Goal: Communication & Community: Connect with others

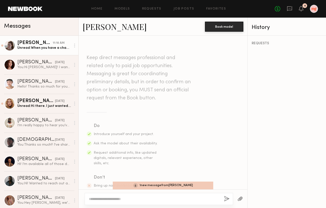
scroll to position [379, 0]
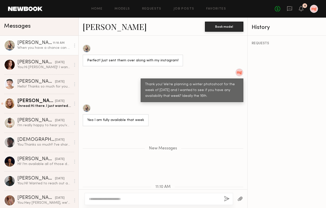
scroll to position [491, 0]
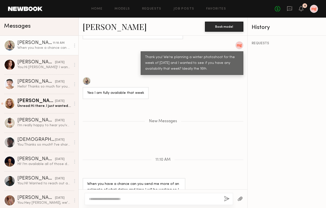
click at [172, 198] on textarea at bounding box center [154, 198] width 131 height 5
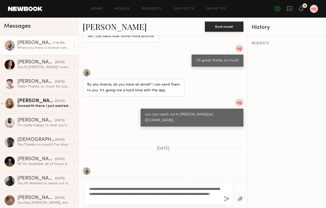
scroll to position [501, 0]
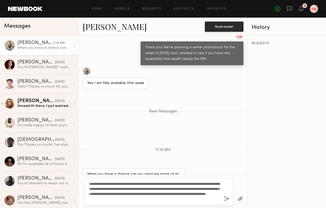
type textarea "**********"
click at [225, 198] on button "button" at bounding box center [227, 199] width 6 height 6
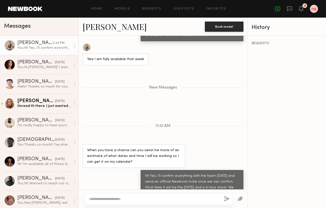
scroll to position [534, 0]
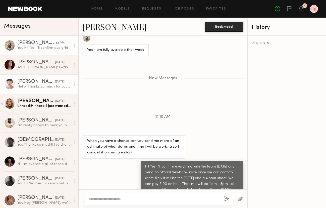
click at [46, 81] on div "[PERSON_NAME]" at bounding box center [36, 81] width 38 height 5
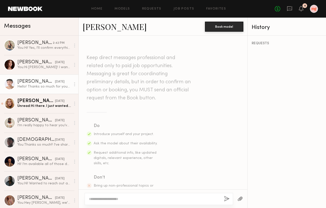
scroll to position [153, 0]
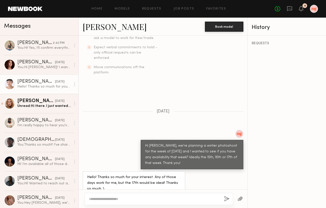
click at [184, 195] on div at bounding box center [159, 199] width 148 height 12
click at [183, 197] on textarea at bounding box center [154, 198] width 131 height 5
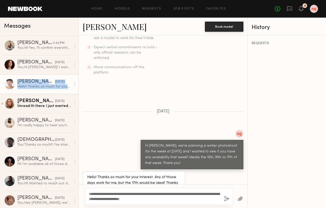
scroll to position [157, 0]
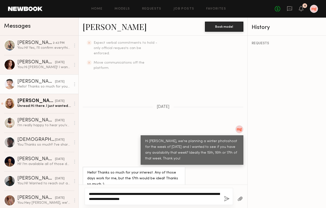
click at [155, 200] on textarea "**********" at bounding box center [154, 196] width 131 height 10
click at [157, 198] on textarea "**********" at bounding box center [154, 196] width 131 height 10
type textarea "**********"
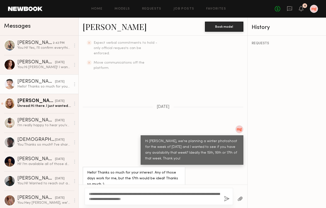
click at [225, 199] on button "button" at bounding box center [227, 199] width 6 height 6
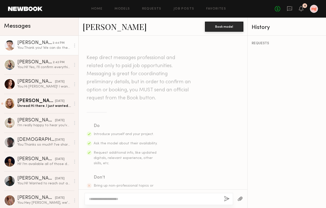
scroll to position [265, 0]
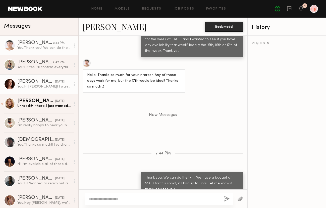
click at [45, 87] on div "You: Hi Katarina! I wanted to reach out and see if you have any plans to be in …" at bounding box center [43, 86] width 53 height 5
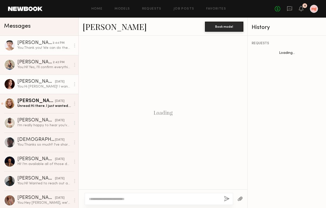
scroll to position [116, 0]
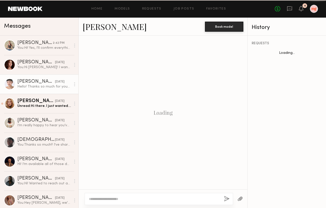
scroll to position [153, 0]
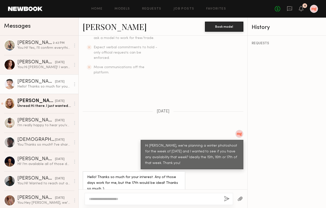
click at [10, 83] on div at bounding box center [9, 83] width 11 height 11
click at [90, 29] on link "[PERSON_NAME]" at bounding box center [115, 26] width 64 height 11
